Goal: Check status: Check status

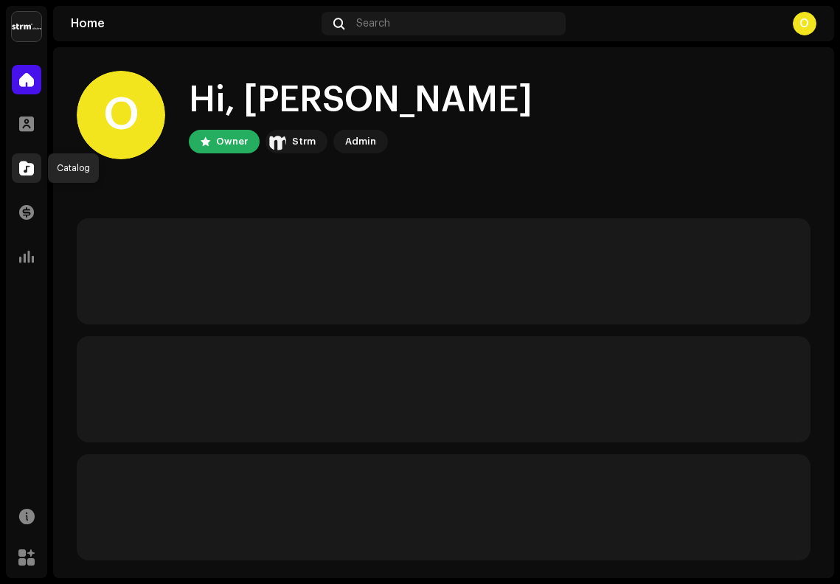
click at [30, 170] on span at bounding box center [26, 168] width 15 height 12
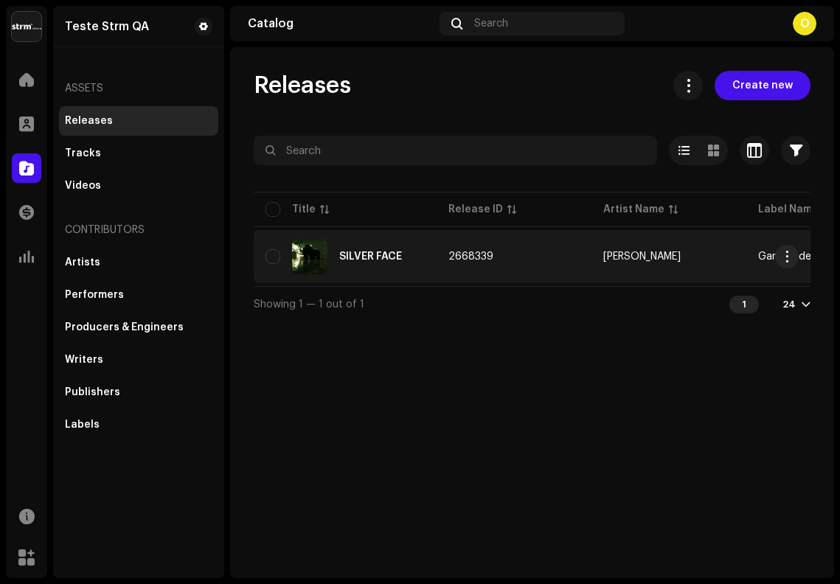
click at [348, 249] on div "SILVER FACE" at bounding box center [345, 256] width 159 height 35
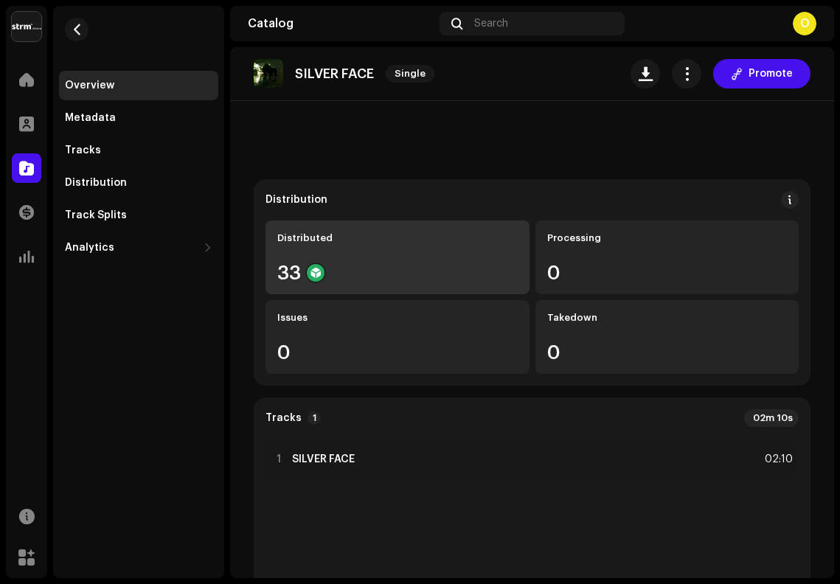
scroll to position [89, 0]
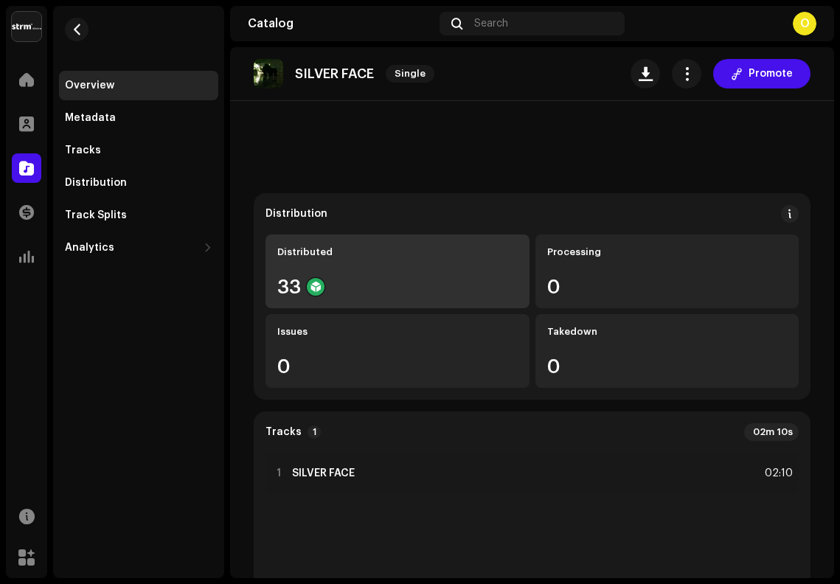
click at [330, 298] on div "Distributed 33" at bounding box center [398, 272] width 264 height 74
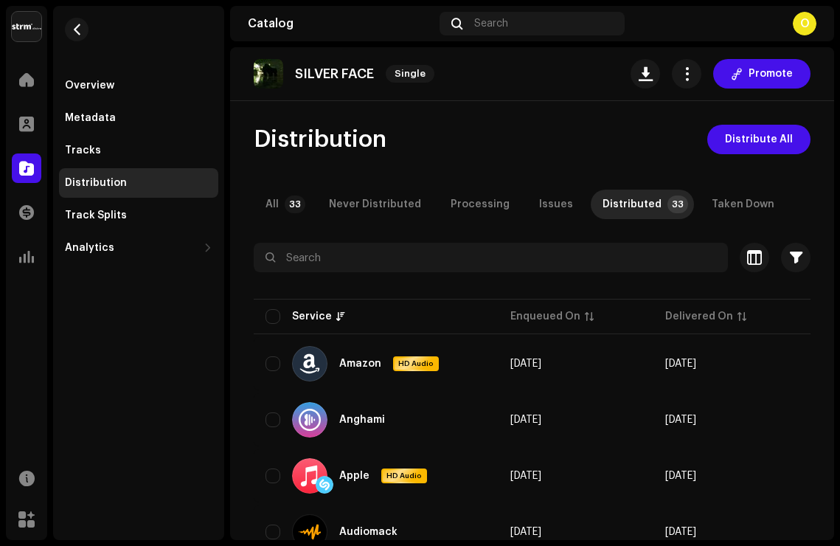
click at [566, 140] on div "Distribution Distribute All" at bounding box center [532, 140] width 557 height 30
